Goal: Information Seeking & Learning: Learn about a topic

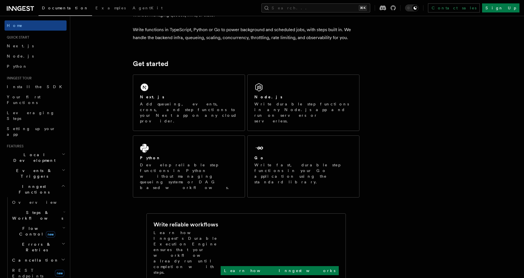
scroll to position [44, 0]
click at [26, 88] on span "Install the SDK" at bounding box center [36, 86] width 59 height 5
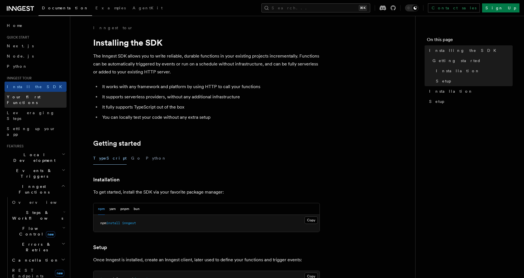
click at [28, 97] on span "Your first Functions" at bounding box center [24, 100] width 34 height 10
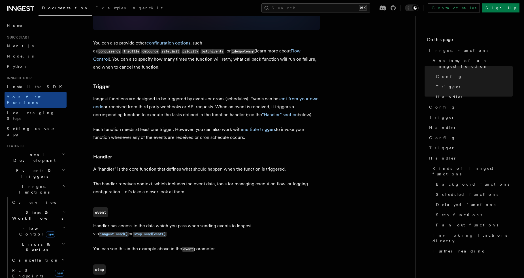
scroll to position [717, 0]
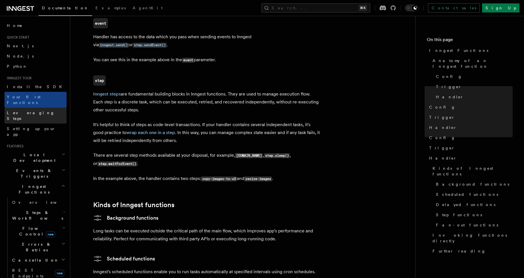
click at [42, 108] on link "Leveraging Steps" at bounding box center [36, 116] width 62 height 16
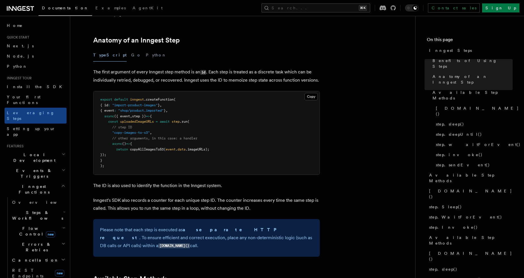
scroll to position [238, 0]
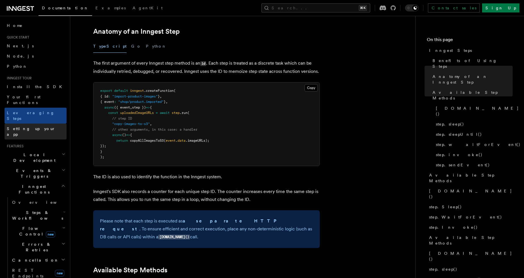
click at [38, 126] on span "Setting up your app" at bounding box center [31, 131] width 49 height 10
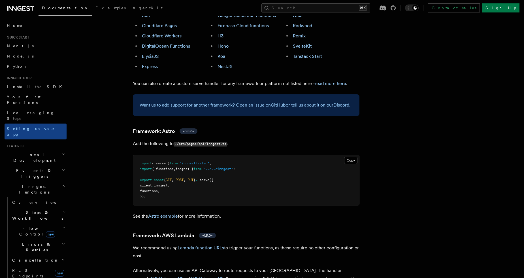
scroll to position [549, 0]
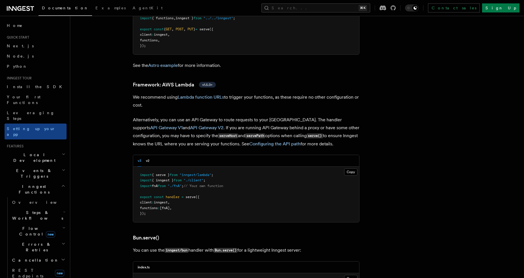
click at [41, 152] on span "Local Development" at bounding box center [33, 157] width 57 height 11
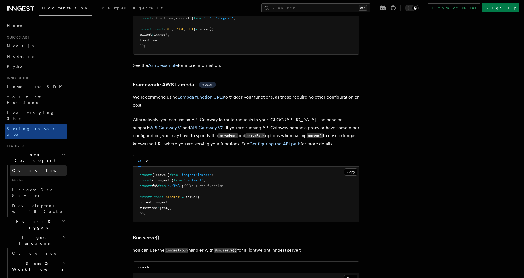
click at [40, 166] on link "Overview" at bounding box center [38, 171] width 57 height 10
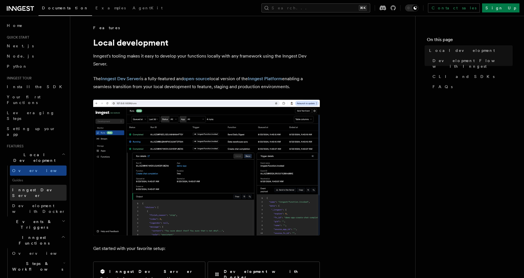
click at [37, 188] on span "Inngest Dev Server" at bounding box center [36, 193] width 48 height 10
